Goal: Task Accomplishment & Management: Manage account settings

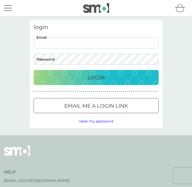
type input "[PERSON_NAME][EMAIL_ADDRESS][PERSON_NAME][DOMAIN_NAME]"
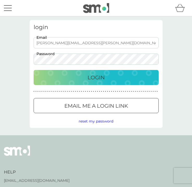
click at [81, 75] on div "Login" at bounding box center [96, 77] width 115 height 8
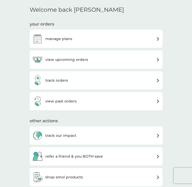
scroll to position [111, 0]
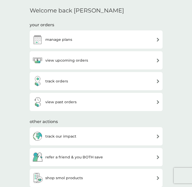
click at [84, 58] on h3 "view upcoming orders" at bounding box center [66, 61] width 43 height 6
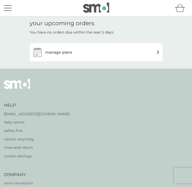
click at [68, 54] on h3 "manage plans" at bounding box center [58, 52] width 27 height 6
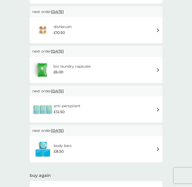
scroll to position [246, 0]
click at [67, 103] on h6 "anti-perspirant" at bounding box center [67, 106] width 27 height 6
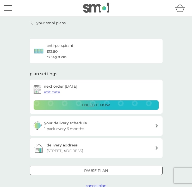
click at [69, 103] on div "i need it now" at bounding box center [96, 105] width 118 height 6
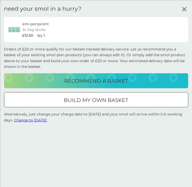
click at [181, 9] on icon at bounding box center [184, 9] width 8 height 8
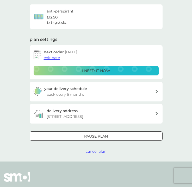
scroll to position [34, 0]
click at [103, 71] on p "i need it now" at bounding box center [96, 71] width 28 height 6
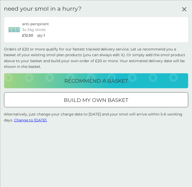
click at [37, 120] on span "Change to [DATE]." at bounding box center [30, 120] width 33 height 5
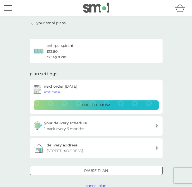
scroll to position [7, 0]
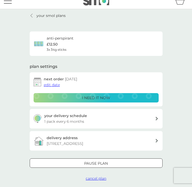
click at [48, 13] on p "your smol plans" at bounding box center [50, 16] width 29 height 6
